Goal: Contribute content: Contribute content

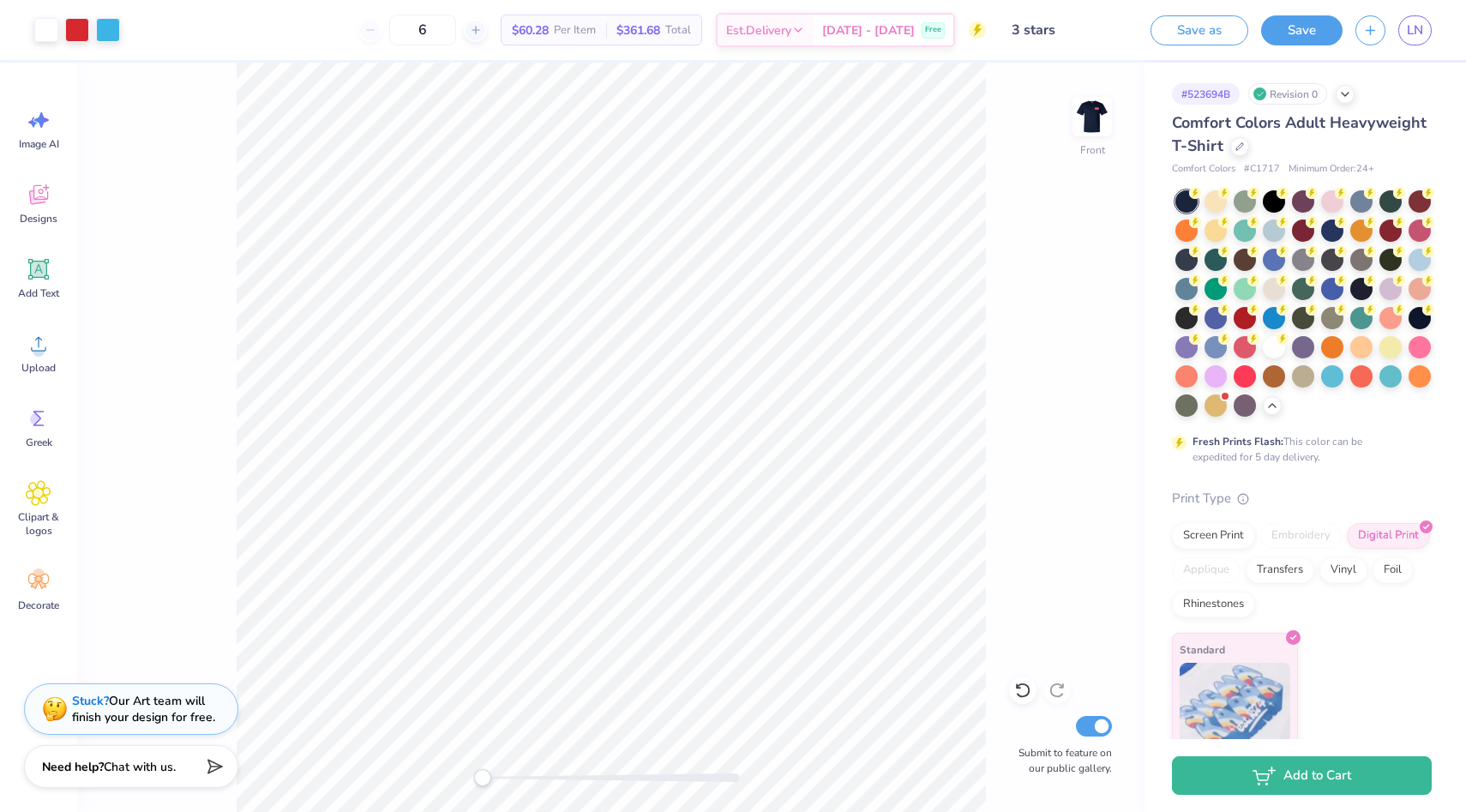
drag, startPoint x: 204, startPoint y: 83, endPoint x: 1405, endPoint y: 787, distance: 1392.1
click at [0, 0] on div "1401x820 frames : 0 0 / 15 secs" at bounding box center [0, 0] width 0 height 0
click at [0, 0] on icon at bounding box center [0, 0] width 0 height 0
click at [1081, 119] on img at bounding box center [1092, 117] width 69 height 69
click at [0, 0] on icon at bounding box center [0, 0] width 0 height 0
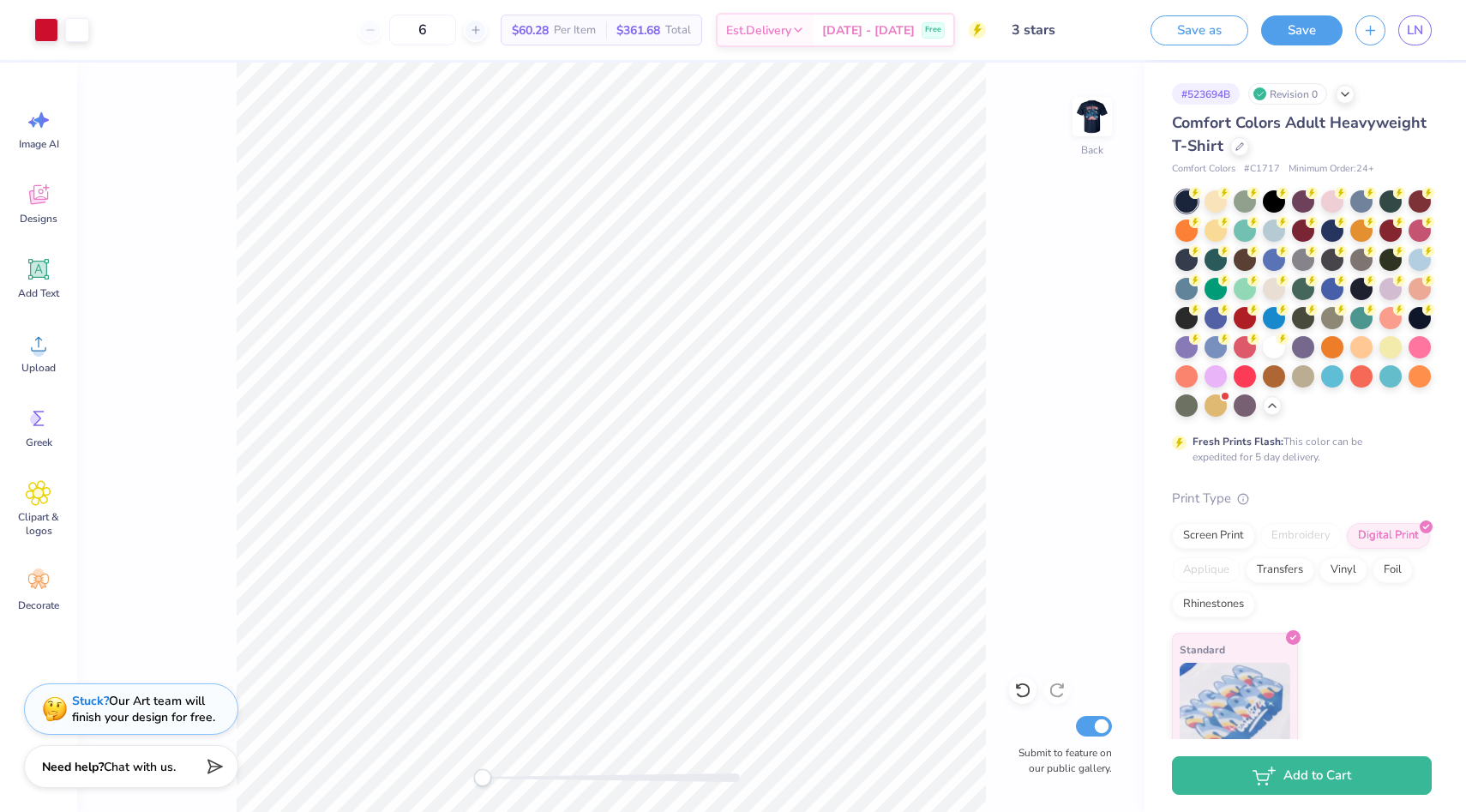
click at [0, 0] on img at bounding box center [0, 0] width 0 height 0
click at [861, 38] on span "[DATE] - [DATE]" at bounding box center [869, 33] width 93 height 18
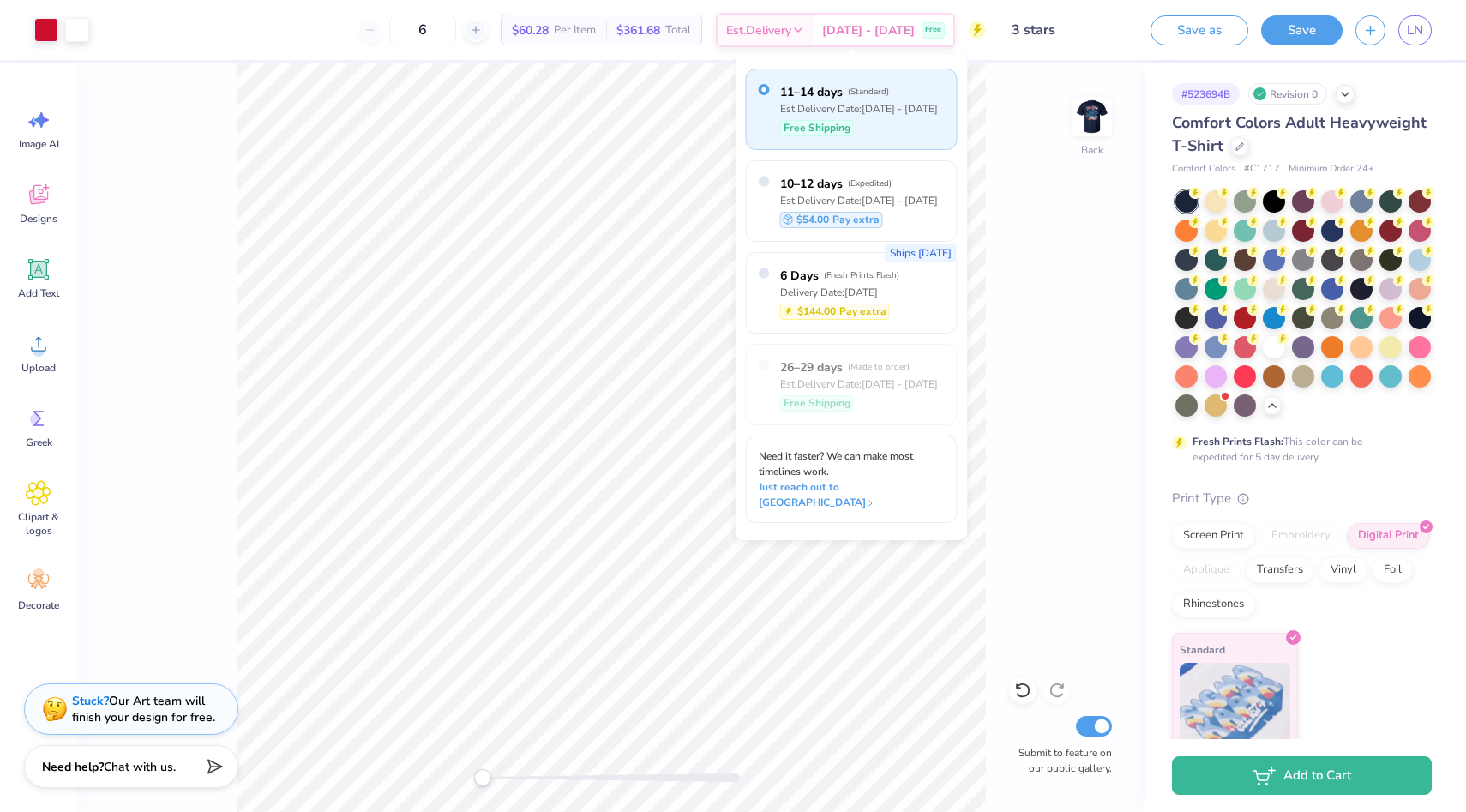
click at [1085, 171] on div "Back Submit to feature on our public gallery." at bounding box center [611, 437] width 1067 height 749
